Goal: Information Seeking & Learning: Learn about a topic

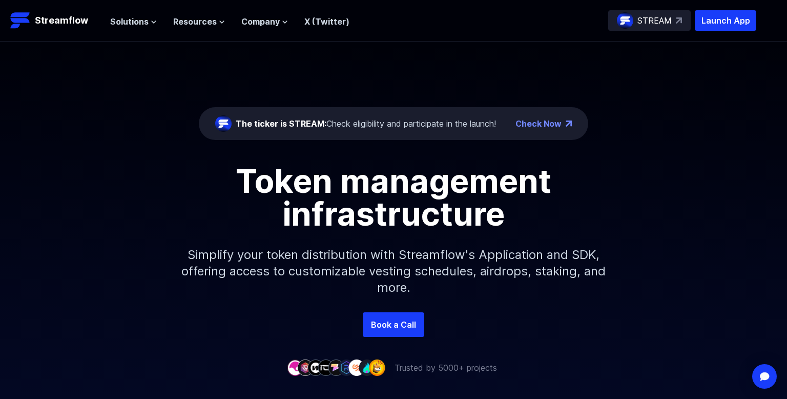
click at [658, 28] on div "STREAM" at bounding box center [649, 20] width 83 height 21
click at [187, 24] on span "Resources" at bounding box center [195, 21] width 44 height 12
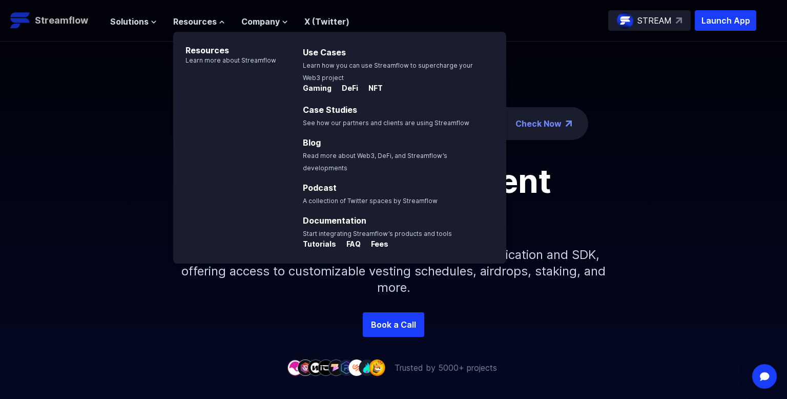
click at [86, 27] on p "Streamflow" at bounding box center [61, 20] width 53 height 14
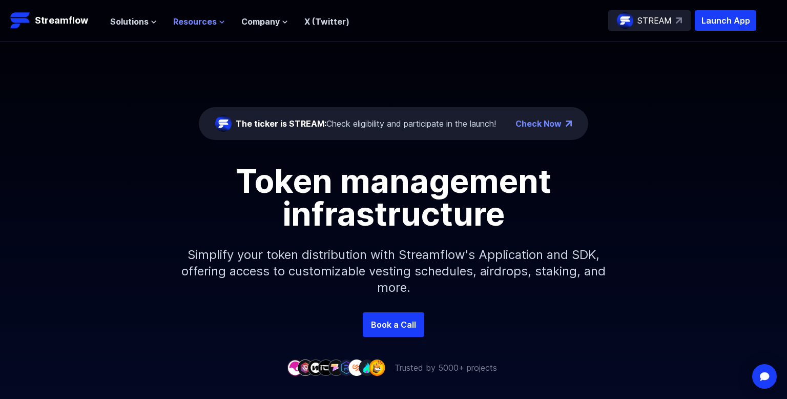
click at [201, 21] on span "Resources" at bounding box center [195, 21] width 44 height 12
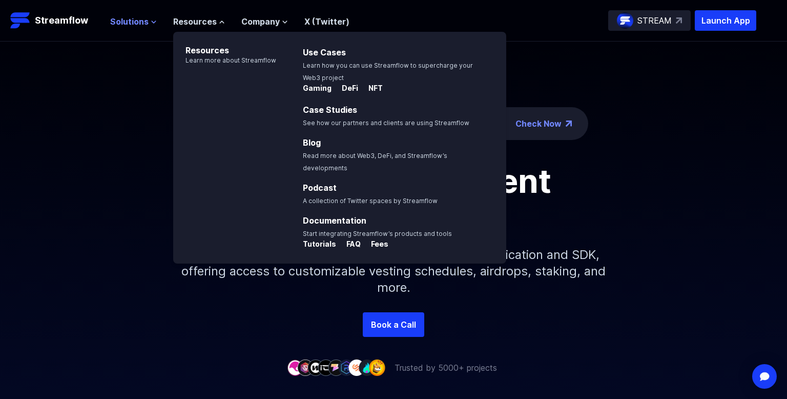
click at [148, 21] on button "Solutions" at bounding box center [133, 21] width 47 height 12
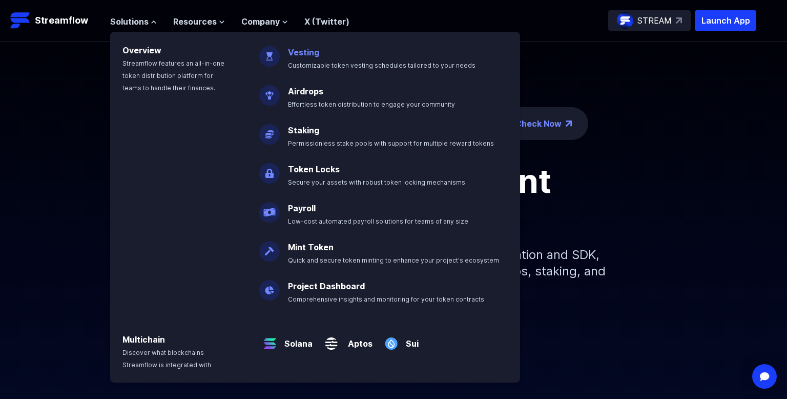
click at [325, 58] on p "Vesting Customizable token vesting schedules tailored to your needs" at bounding box center [389, 54] width 214 height 33
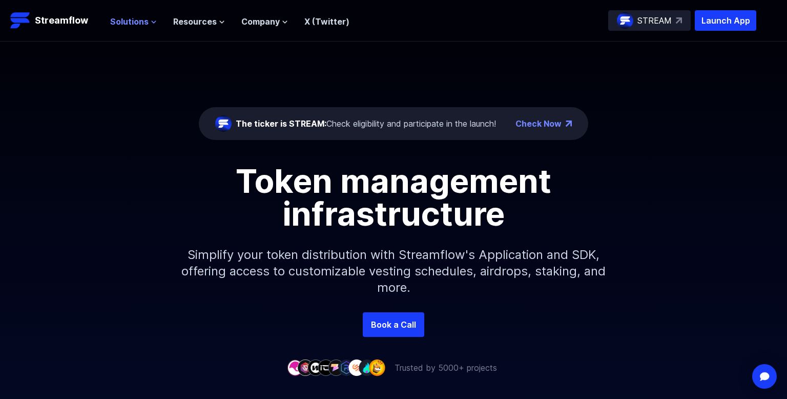
click at [141, 24] on span "Solutions" at bounding box center [129, 21] width 38 height 12
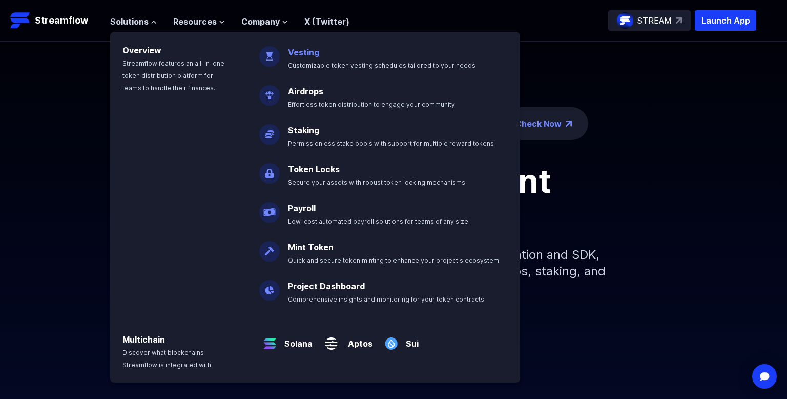
click at [313, 50] on link "Vesting" at bounding box center [303, 52] width 31 height 10
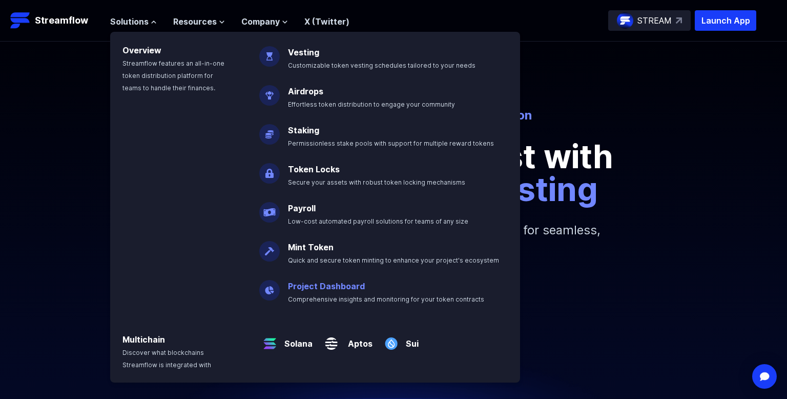
click at [342, 286] on link "Project Dashboard" at bounding box center [326, 286] width 77 height 10
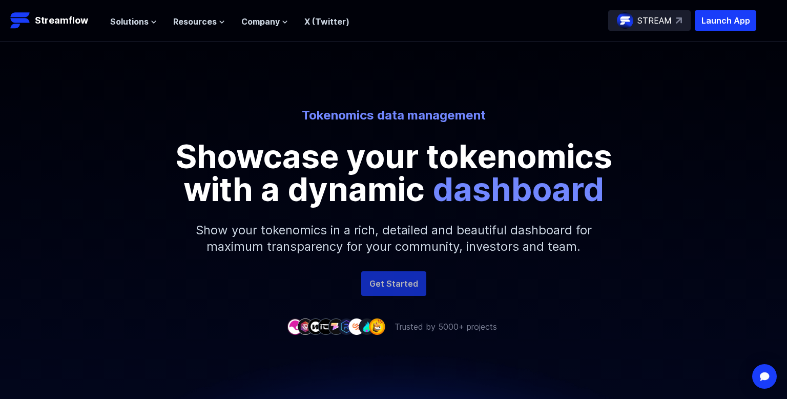
click at [399, 271] on div "Tokenomics data management Showcase your tokenomics with a dynamic dashboard Sh…" at bounding box center [393, 187] width 787 height 291
click at [399, 275] on link "Get Started" at bounding box center [393, 283] width 65 height 25
click at [716, 23] on p "Launch App" at bounding box center [726, 20] width 62 height 21
